Goal: Task Accomplishment & Management: Complete application form

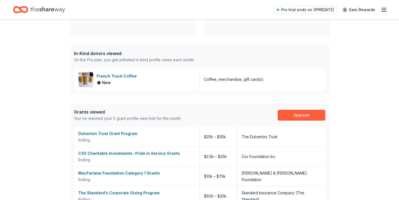
scroll to position [119, 0]
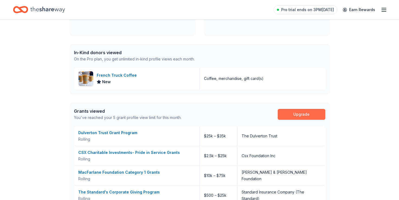
click at [294, 117] on link "Upgrade" at bounding box center [302, 114] width 48 height 11
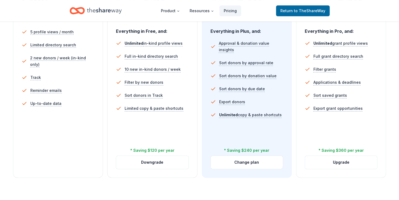
scroll to position [168, 0]
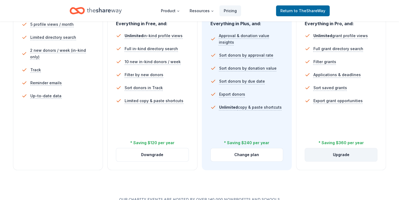
click at [328, 152] on button "Upgrade" at bounding box center [341, 154] width 72 height 13
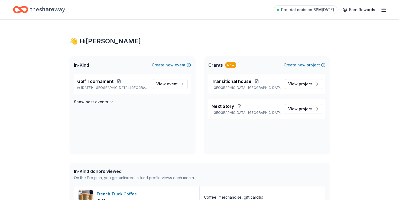
click at [230, 64] on div "New" at bounding box center [230, 65] width 11 height 6
click at [309, 65] on button "Create new project" at bounding box center [305, 65] width 42 height 6
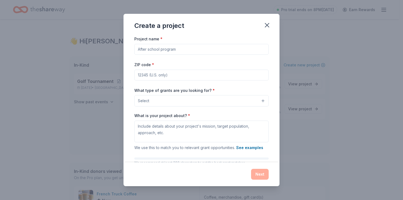
click at [139, 48] on input "Project name *" at bounding box center [201, 49] width 134 height 11
type input "Church building reno"
click at [142, 75] on input "ZIP code *" at bounding box center [201, 75] width 134 height 11
type input "38134"
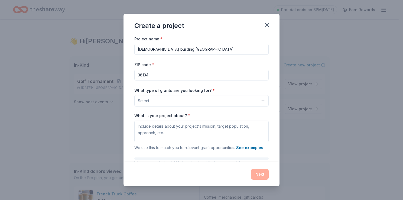
click at [152, 102] on button "Select" at bounding box center [201, 100] width 134 height 11
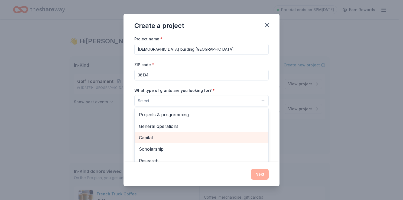
click at [150, 138] on span "Capital" at bounding box center [201, 137] width 125 height 7
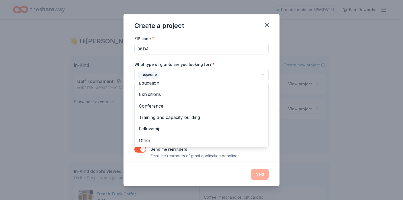
scroll to position [31, 0]
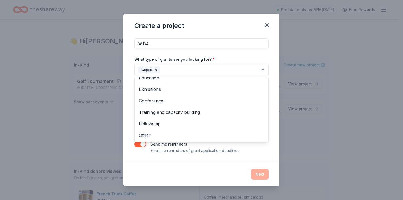
click at [261, 59] on div "What type of grants are you looking for? * Capital Projects & programming Gener…" at bounding box center [201, 66] width 134 height 20
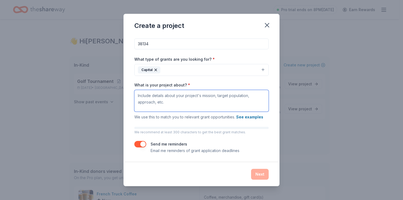
click at [138, 95] on textarea "What is your project about? *" at bounding box center [201, 101] width 134 height 22
drag, startPoint x: 138, startPoint y: 95, endPoint x: 134, endPoint y: 96, distance: 4.6
click at [134, 96] on div "Project name * Church building reno ZIP code * 38134 What type of grants are yo…" at bounding box center [201, 98] width 156 height 126
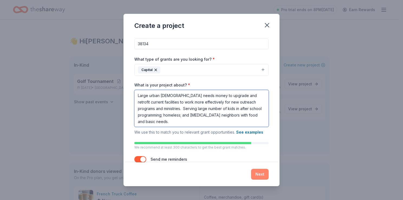
type textarea "Large urban church needs money to upgrade and retrofit current facilities to wo…"
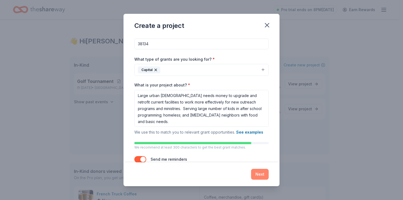
click at [260, 172] on button "Next" at bounding box center [260, 174] width 18 height 11
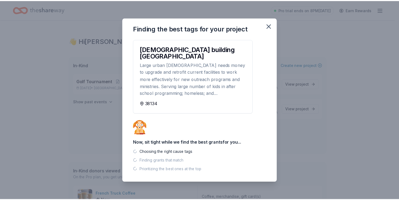
scroll to position [0, 0]
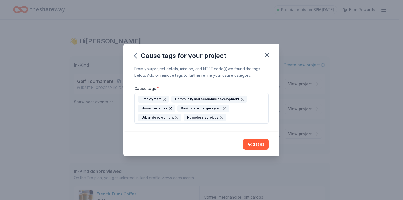
click at [148, 107] on div "Human services" at bounding box center [156, 108] width 37 height 7
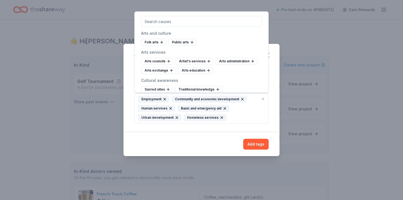
click at [148, 107] on div "Human services" at bounding box center [156, 108] width 37 height 7
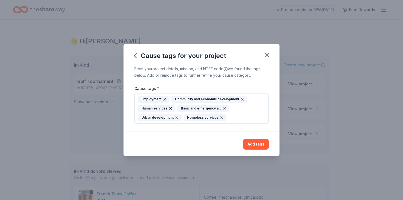
click at [148, 107] on div "Human services" at bounding box center [156, 108] width 37 height 7
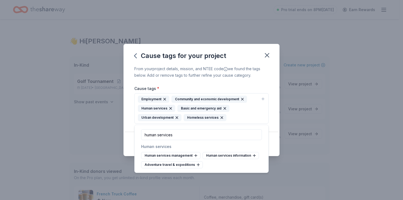
type input "human services"
click at [161, 146] on div "Human services" at bounding box center [201, 146] width 121 height 6
click at [298, 117] on div "Cause tags for your project From your project details, mission, and NTEE code w…" at bounding box center [201, 100] width 403 height 200
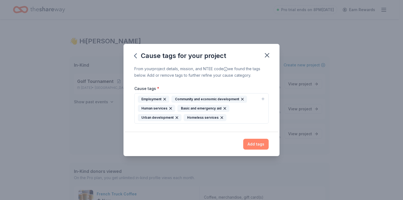
click at [253, 142] on button "Add tags" at bounding box center [255, 144] width 25 height 11
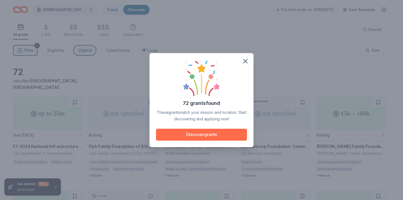
click at [190, 134] on button "Discover grants" at bounding box center [201, 135] width 91 height 12
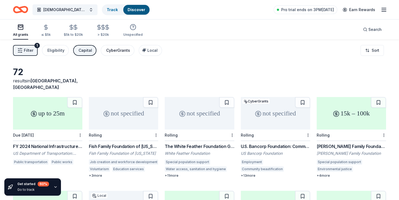
click at [116, 50] on div "CyberGrants" at bounding box center [118, 50] width 24 height 6
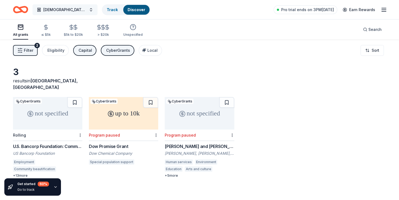
click at [85, 10] on button "Church building reno" at bounding box center [64, 9] width 65 height 11
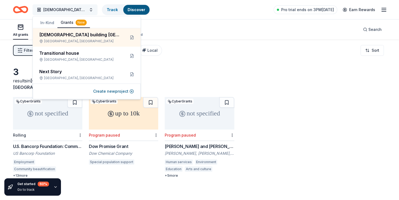
click at [85, 10] on button "Church building reno" at bounding box center [64, 9] width 65 height 11
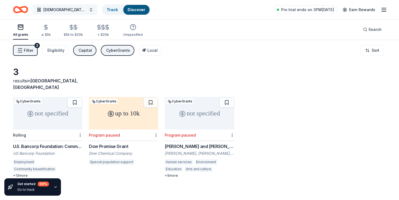
click at [85, 10] on button "Church building reno" at bounding box center [64, 9] width 65 height 11
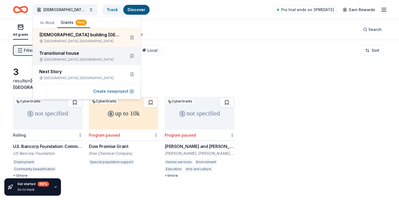
click at [66, 54] on div "Transitional house" at bounding box center [80, 53] width 82 height 6
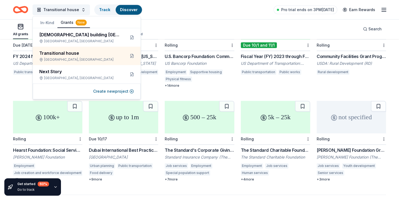
scroll to position [281, 0]
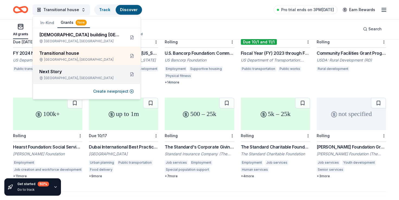
click at [70, 78] on div "Memphis, TN" at bounding box center [80, 78] width 82 height 4
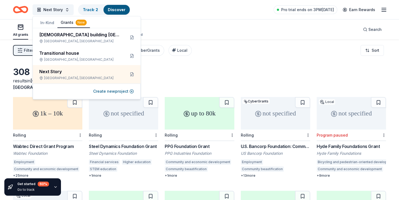
click at [154, 75] on div "308 results in Memphis, TN" at bounding box center [199, 79] width 373 height 24
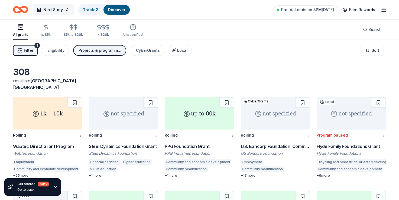
click at [67, 8] on button "Next Story" at bounding box center [52, 9] width 41 height 11
drag, startPoint x: 159, startPoint y: 33, endPoint x: 24, endPoint y: 51, distance: 136.8
drag, startPoint x: 24, startPoint y: 51, endPoint x: 203, endPoint y: 25, distance: 180.8
drag, startPoint x: 203, startPoint y: 25, endPoint x: 45, endPoint y: 31, distance: 157.1
click at [45, 31] on div "≤ $5k" at bounding box center [45, 30] width 9 height 13
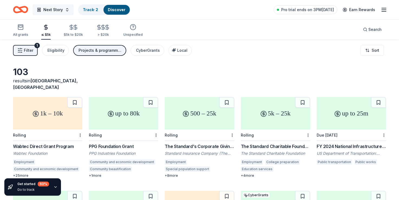
click at [66, 9] on button "Next Story" at bounding box center [52, 9] width 41 height 11
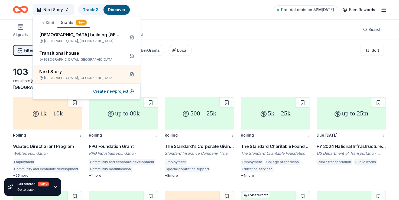
click at [47, 23] on button "In-Kind" at bounding box center [47, 23] width 20 height 10
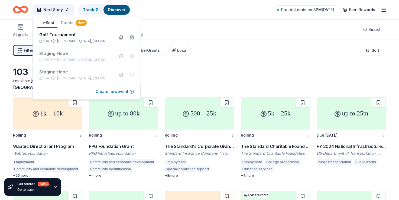
click at [119, 91] on button "Create new event" at bounding box center [115, 91] width 38 height 6
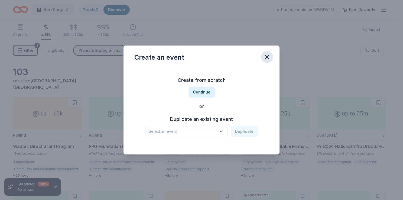
click at [270, 57] on icon "button" at bounding box center [267, 57] width 8 height 8
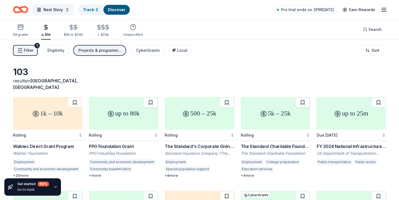
click at [30, 53] on span "Filter" at bounding box center [28, 50] width 9 height 6
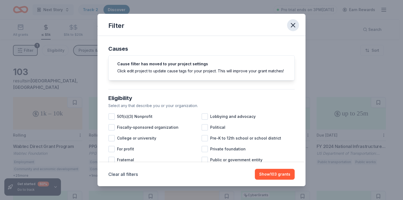
click at [295, 23] on icon "button" at bounding box center [293, 25] width 8 height 8
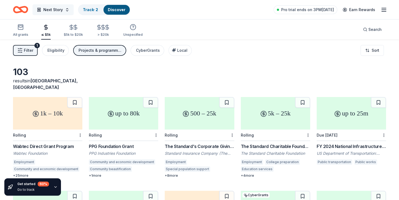
click at [66, 10] on button "Next Story" at bounding box center [52, 9] width 41 height 11
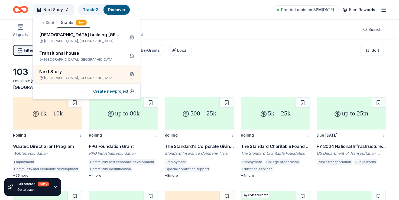
click at [47, 23] on button "In-Kind" at bounding box center [47, 23] width 20 height 10
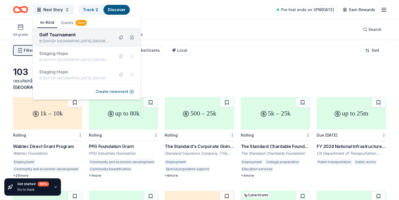
click at [63, 34] on div "Golf Tournament" at bounding box center [74, 34] width 71 height 6
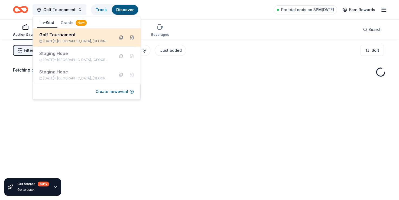
click at [116, 41] on div "Golf Tournament Oct 17, 2025 • Memphis, TN" at bounding box center [87, 37] width 108 height 18
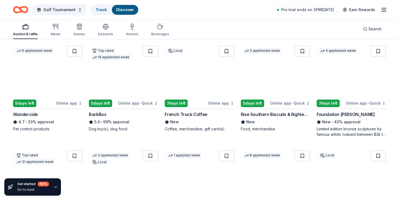
scroll to position [264, 0]
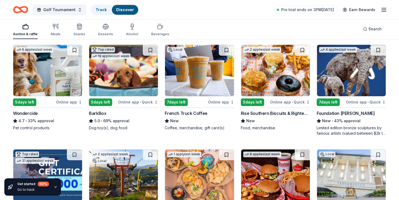
click at [132, 102] on div "Online app • Quick" at bounding box center [138, 102] width 40 height 7
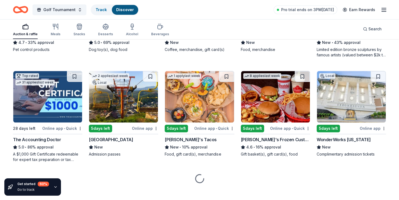
scroll to position [348, 0]
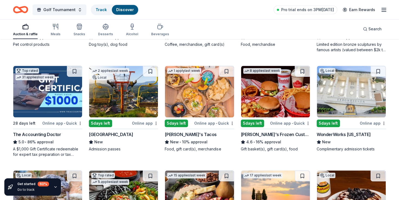
click at [201, 89] on img at bounding box center [199, 91] width 69 height 51
click at [284, 89] on img at bounding box center [275, 91] width 69 height 51
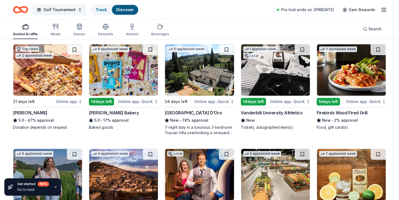
scroll to position [579, 0]
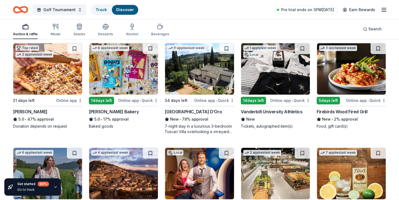
click at [370, 63] on img at bounding box center [351, 68] width 69 height 51
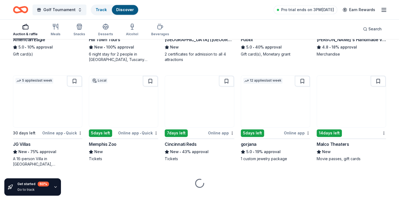
scroll to position [766, 0]
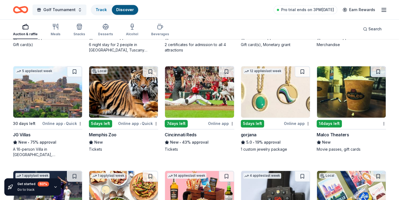
click at [333, 100] on img at bounding box center [351, 91] width 69 height 51
click at [119, 93] on img at bounding box center [123, 91] width 69 height 51
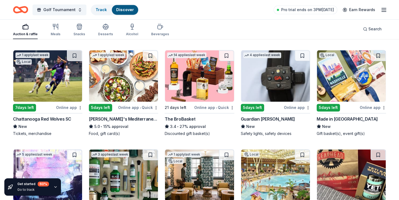
scroll to position [890, 0]
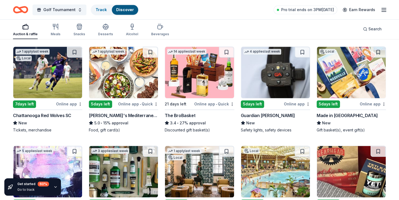
click at [139, 82] on img at bounding box center [123, 72] width 69 height 51
click at [358, 76] on img at bounding box center [351, 72] width 69 height 51
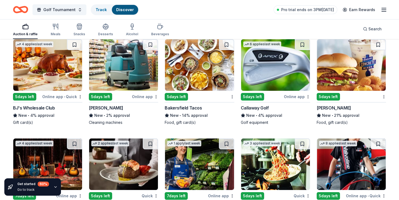
scroll to position [1928, 0]
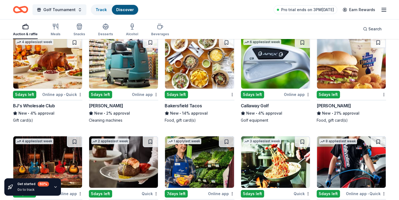
click at [274, 74] on img at bounding box center [275, 62] width 69 height 51
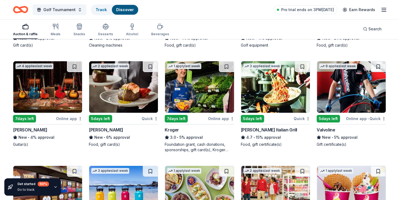
scroll to position [2005, 0]
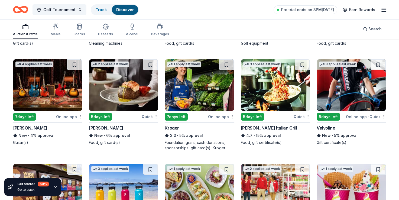
click at [274, 81] on img at bounding box center [275, 84] width 69 height 51
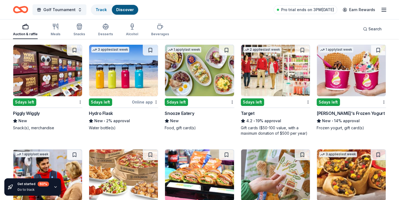
scroll to position [2124, 0]
click at [271, 73] on img at bounding box center [275, 70] width 69 height 51
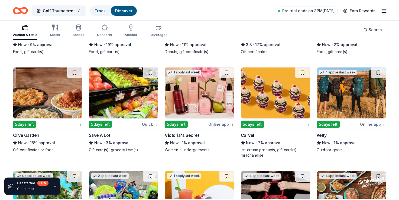
scroll to position [2418, 0]
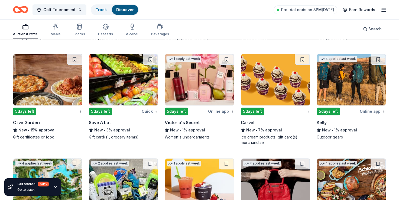
click at [51, 84] on img at bounding box center [47, 79] width 69 height 51
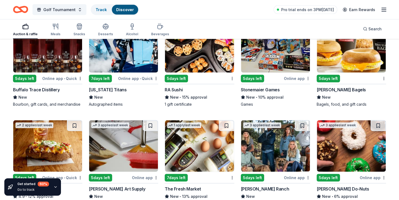
scroll to position [1223, 0]
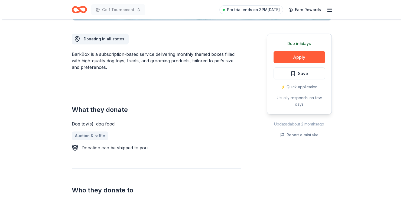
scroll to position [158, 0]
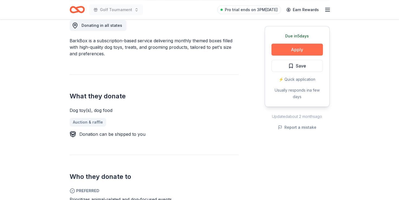
click at [285, 49] on button "Apply" at bounding box center [296, 50] width 51 height 12
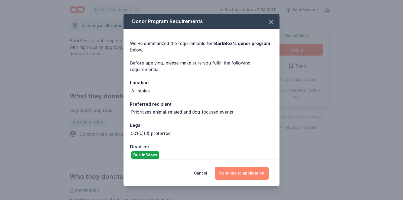
click at [235, 174] on button "Continue to application" at bounding box center [242, 173] width 54 height 13
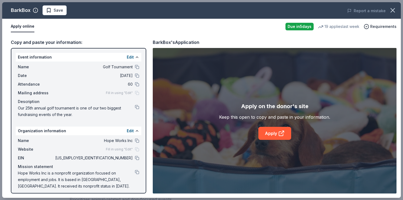
click at [246, 122] on div "Apply on the donor's site Keep this open to copy and paste in your information.…" at bounding box center [274, 121] width 111 height 38
click at [128, 93] on span "Fill in using "Edit"" at bounding box center [119, 93] width 27 height 4
click at [128, 56] on button "Edit" at bounding box center [130, 57] width 7 height 6
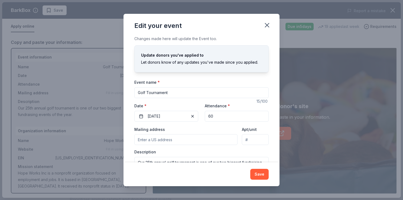
click at [148, 141] on input "Mailing address" at bounding box center [185, 139] width 103 height 11
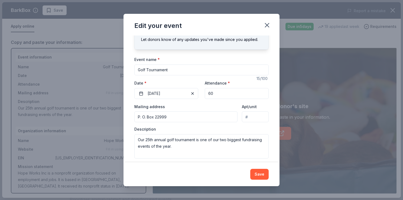
scroll to position [27, 0]
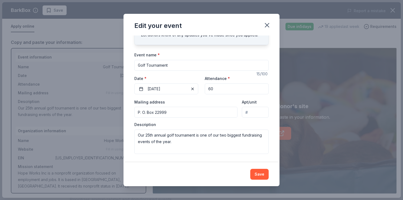
click at [169, 111] on input "P. O. Box 22999" at bounding box center [185, 112] width 103 height 11
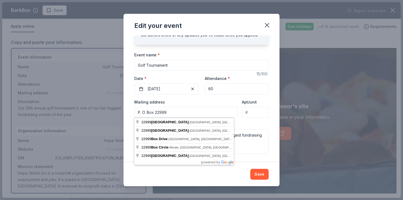
click at [169, 111] on input "P. O. Box 22999" at bounding box center [185, 112] width 103 height 11
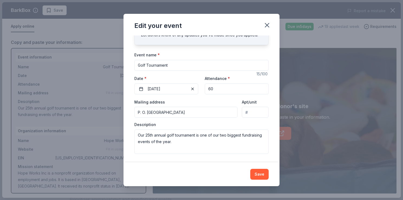
type input "P. O. Box 22999, Memphis, TN 38122"
click at [199, 142] on textarea "Our 25th annual golf tournament is one of our two biggest fundraising events of…" at bounding box center [201, 141] width 134 height 24
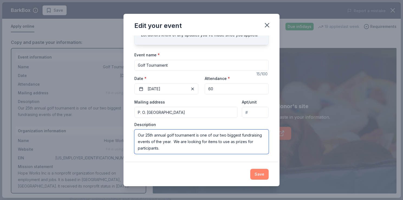
type textarea "Our 25th annual golf tournament is one of our two biggest fundraising events of…"
click at [259, 176] on button "Save" at bounding box center [259, 174] width 18 height 11
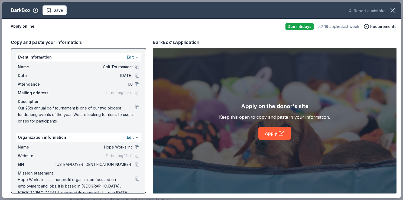
click at [135, 136] on button at bounding box center [137, 137] width 4 height 4
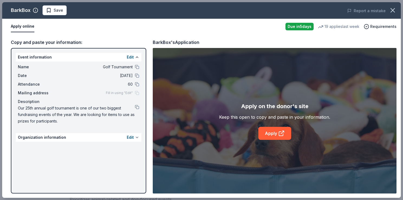
click at [136, 135] on button at bounding box center [137, 137] width 4 height 4
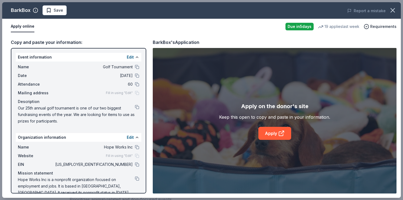
click at [108, 155] on span "Fill in using "Edit"" at bounding box center [119, 156] width 27 height 4
click at [135, 137] on button at bounding box center [137, 137] width 4 height 4
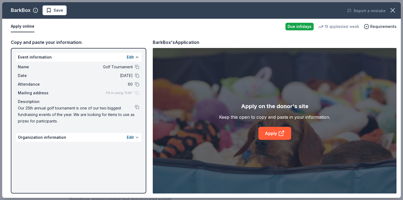
click at [131, 137] on button "Edit" at bounding box center [130, 137] width 7 height 6
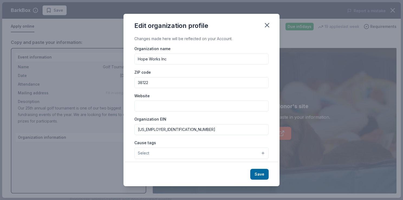
click at [147, 108] on input "Website" at bounding box center [201, 105] width 134 height 11
type input "[DOMAIN_NAME]"
click at [261, 153] on button "Select" at bounding box center [201, 152] width 134 height 11
click at [258, 153] on button "Select" at bounding box center [201, 152] width 134 height 11
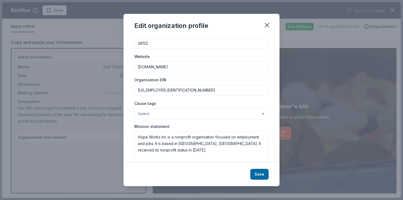
scroll to position [54, 0]
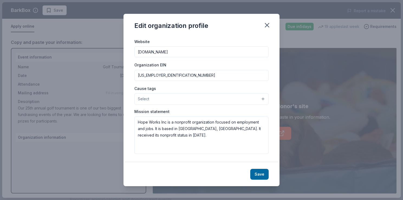
click at [260, 99] on button "Select" at bounding box center [201, 98] width 134 height 11
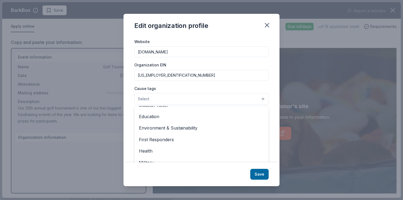
scroll to position [43, 0]
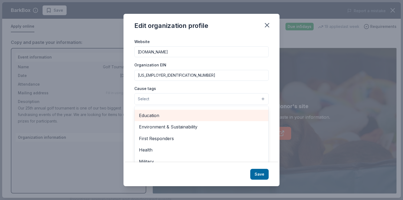
click at [143, 113] on span "Education" at bounding box center [201, 115] width 125 height 7
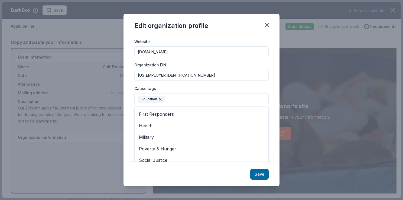
scroll to position [64, 0]
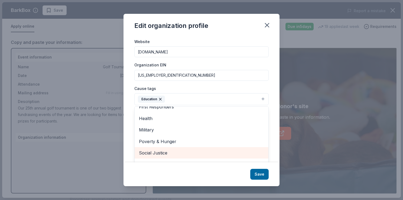
click at [164, 151] on span "Social Justice" at bounding box center [201, 152] width 125 height 7
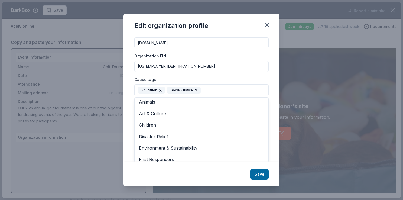
scroll to position [0, 0]
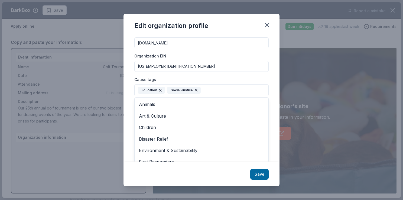
click at [260, 175] on div "Edit organization profile Changes made here will be reflected on your Account. …" at bounding box center [201, 100] width 156 height 172
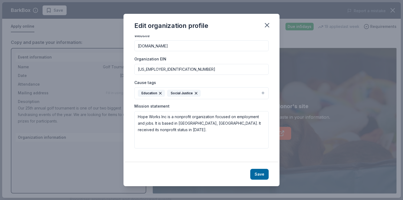
scroll to position [55, 0]
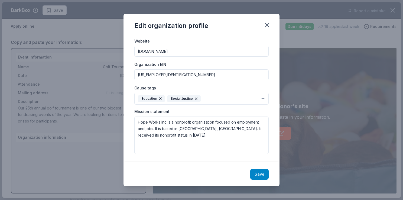
click at [261, 174] on button "Save" at bounding box center [259, 174] width 18 height 11
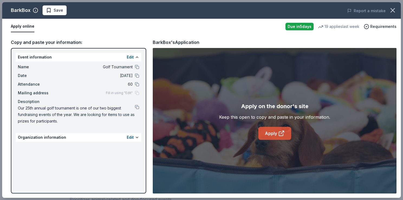
click at [269, 132] on link "Apply" at bounding box center [274, 133] width 33 height 13
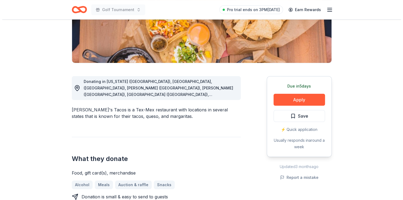
scroll to position [107, 0]
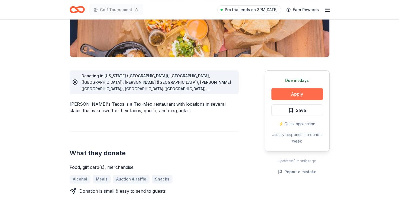
click at [291, 94] on button "Apply" at bounding box center [296, 94] width 51 height 12
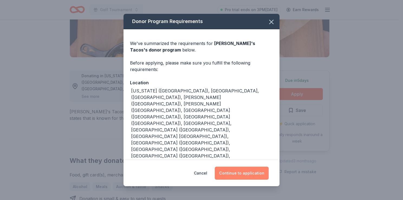
click at [246, 172] on button "Continue to application" at bounding box center [242, 173] width 54 height 13
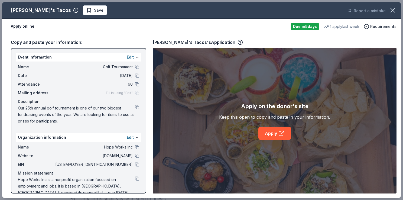
click at [246, 172] on div "Apply on the donor's site Keep this open to copy and paste in your information.…" at bounding box center [275, 120] width 244 height 145
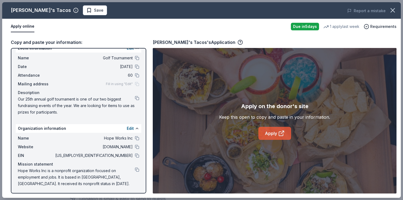
click at [272, 135] on link "Apply" at bounding box center [274, 133] width 33 height 13
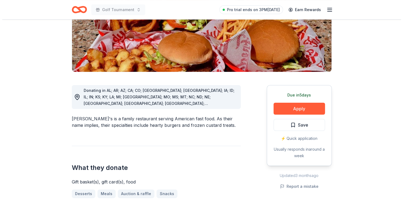
scroll to position [109, 0]
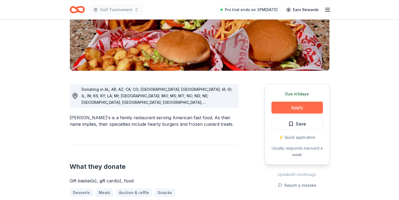
click at [300, 102] on button "Apply" at bounding box center [296, 108] width 51 height 12
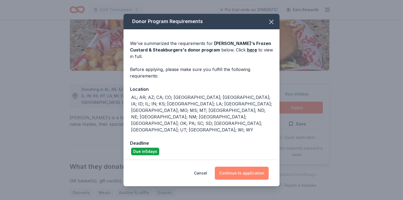
click at [247, 167] on button "Continue to application" at bounding box center [242, 173] width 54 height 13
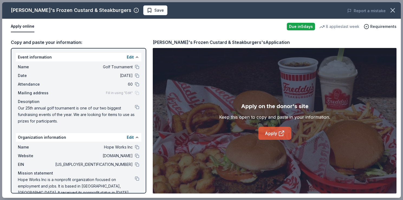
click at [275, 132] on link "Apply" at bounding box center [274, 133] width 33 height 13
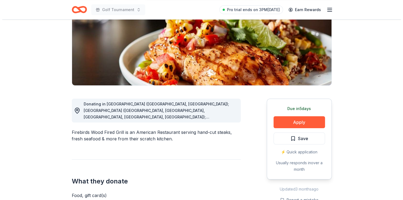
scroll to position [80, 0]
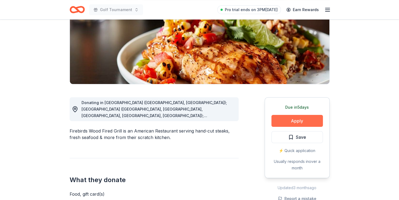
click at [297, 122] on button "Apply" at bounding box center [296, 121] width 51 height 12
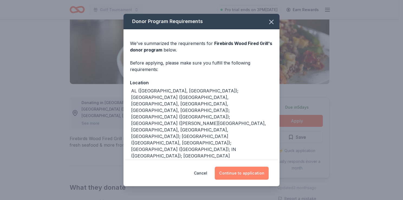
click at [246, 173] on button "Continue to application" at bounding box center [242, 173] width 54 height 13
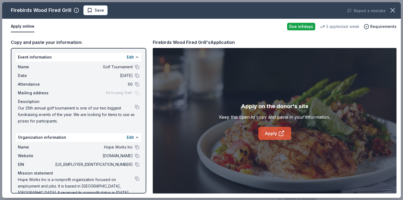
click at [278, 135] on icon at bounding box center [281, 133] width 6 height 6
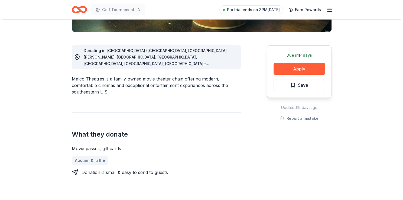
scroll to position [136, 0]
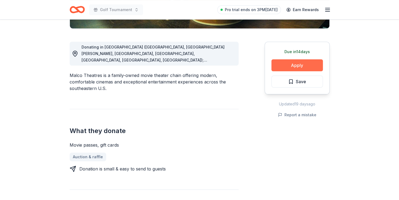
click at [295, 68] on button "Apply" at bounding box center [296, 65] width 51 height 12
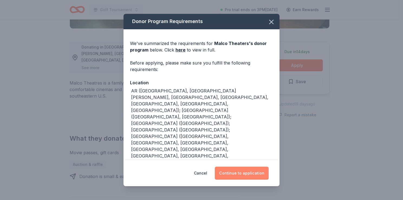
click at [244, 174] on button "Continue to application" at bounding box center [242, 173] width 54 height 13
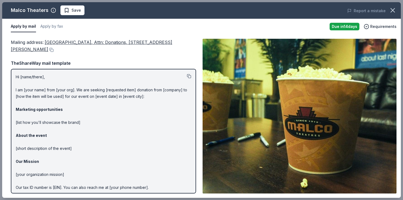
click at [187, 75] on button at bounding box center [189, 76] width 4 height 4
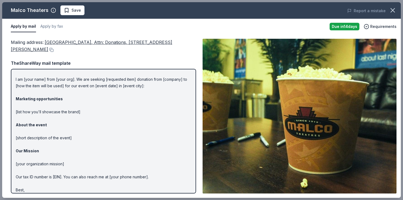
scroll to position [0, 0]
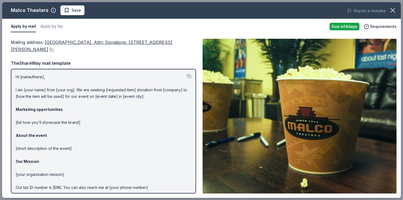
click at [45, 76] on p "Hi [name/there], I am [your name] from [your org]. We are seeking [requested it…" at bounding box center [103, 142] width 175 height 136
click at [53, 80] on p "Hi [name/there], I am [your name] from [your org]. We are seeking [requested it…" at bounding box center [103, 142] width 175 height 136
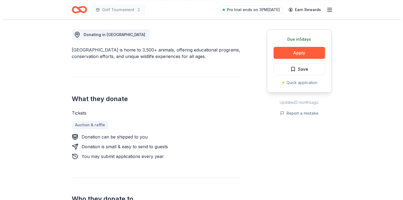
scroll to position [150, 0]
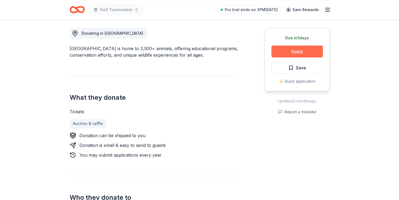
click at [300, 54] on button "Apply" at bounding box center [296, 51] width 51 height 12
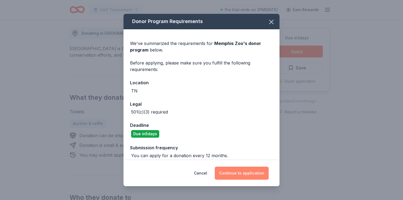
click at [243, 171] on button "Continue to application" at bounding box center [242, 173] width 54 height 13
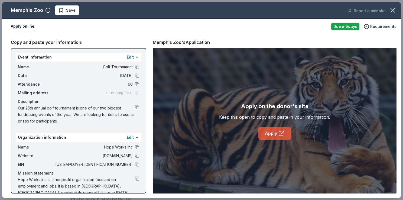
click at [273, 134] on link "Apply" at bounding box center [274, 133] width 33 height 13
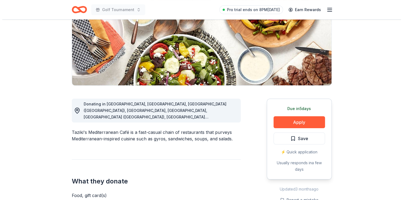
scroll to position [82, 0]
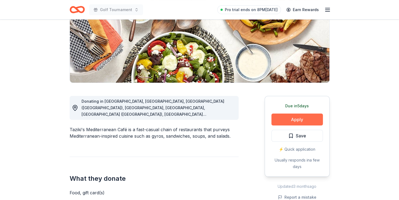
click at [299, 120] on button "Apply" at bounding box center [296, 119] width 51 height 12
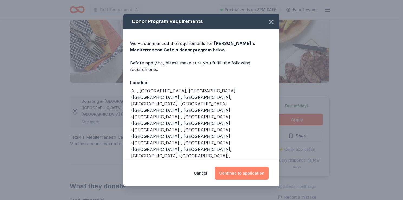
click at [248, 167] on button "Continue to application" at bounding box center [242, 173] width 54 height 13
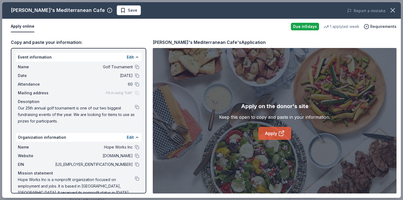
click at [275, 136] on link "Apply" at bounding box center [274, 133] width 33 height 13
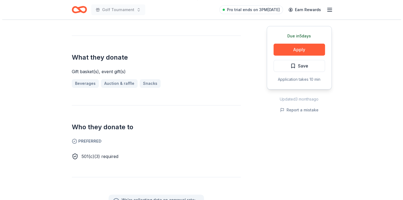
scroll to position [205, 0]
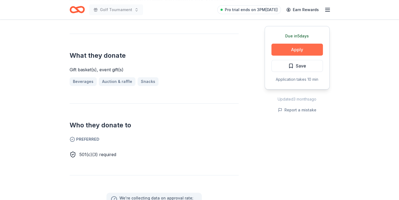
click at [293, 47] on button "Apply" at bounding box center [296, 50] width 51 height 12
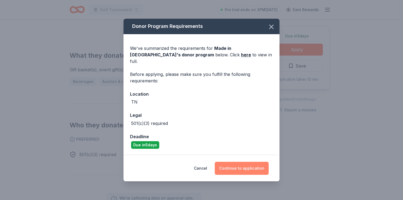
click at [245, 170] on button "Continue to application" at bounding box center [242, 168] width 54 height 13
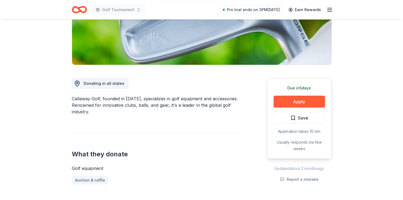
scroll to position [100, 0]
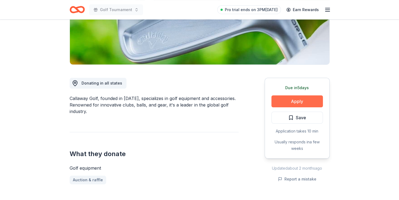
click at [292, 101] on button "Apply" at bounding box center [296, 101] width 51 height 12
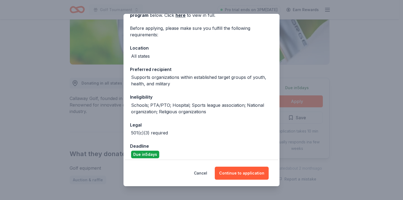
scroll to position [39, 0]
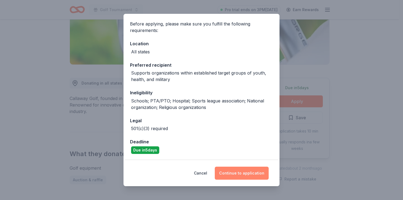
click at [235, 172] on button "Continue to application" at bounding box center [242, 173] width 54 height 13
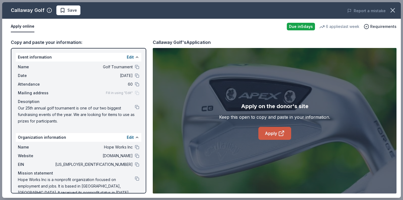
click at [276, 135] on link "Apply" at bounding box center [274, 133] width 33 height 13
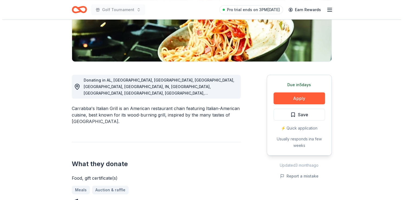
scroll to position [104, 0]
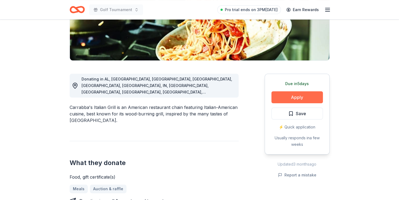
click at [302, 99] on button "Apply" at bounding box center [296, 97] width 51 height 12
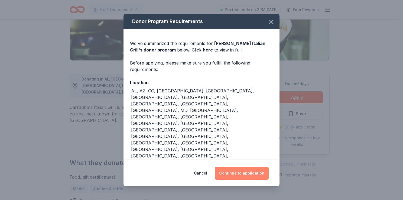
click at [227, 167] on button "Continue to application" at bounding box center [242, 173] width 54 height 13
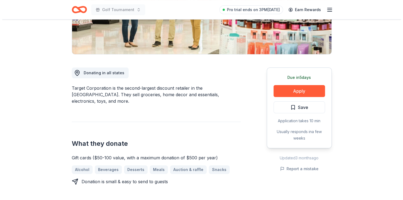
scroll to position [111, 0]
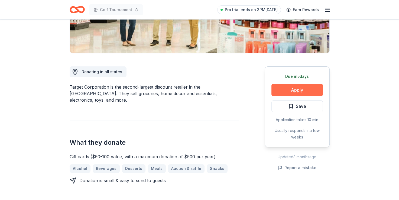
click at [295, 88] on button "Apply" at bounding box center [296, 90] width 51 height 12
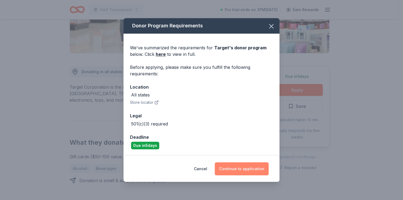
click at [233, 170] on button "Continue to application" at bounding box center [242, 168] width 54 height 13
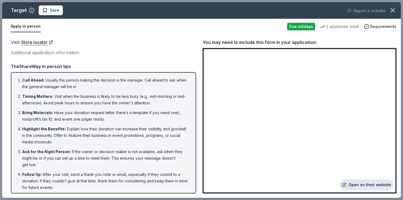
click at [360, 185] on link "Open on their website" at bounding box center [366, 184] width 53 height 11
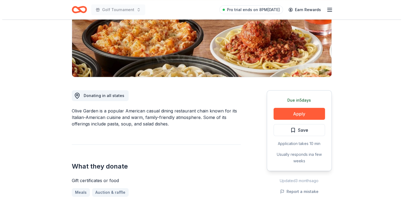
scroll to position [89, 0]
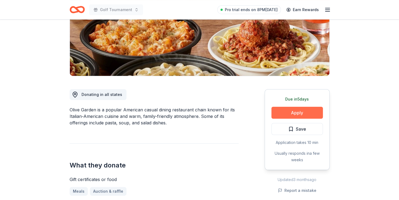
click at [303, 114] on button "Apply" at bounding box center [296, 113] width 51 height 12
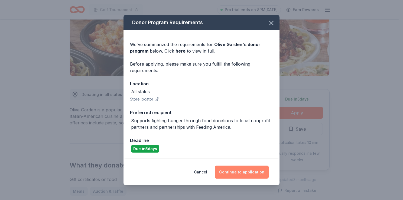
click at [237, 173] on button "Continue to application" at bounding box center [242, 171] width 54 height 13
